Goal: Information Seeking & Learning: Learn about a topic

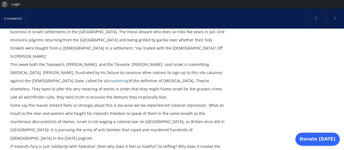
scroll to position [404, 0]
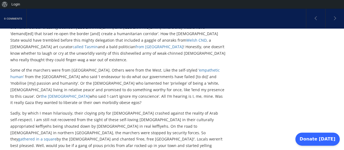
scroll to position [242, 0]
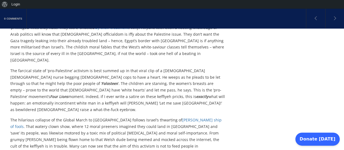
scroll to position [446, 0]
